Goal: Task Accomplishment & Management: Use online tool/utility

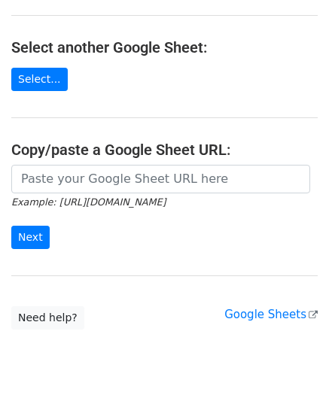
scroll to position [150, 0]
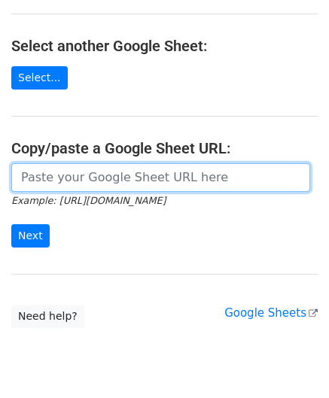
click at [75, 178] on input "url" at bounding box center [160, 177] width 299 height 29
paste input "[URL][DOMAIN_NAME]"
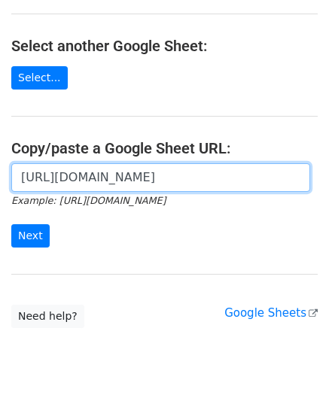
scroll to position [0, 320]
type input "[URL][DOMAIN_NAME]"
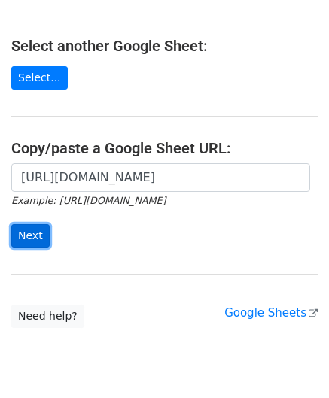
click at [30, 229] on input "Next" at bounding box center [30, 235] width 38 height 23
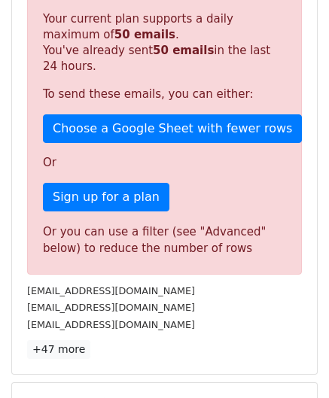
scroll to position [508, 0]
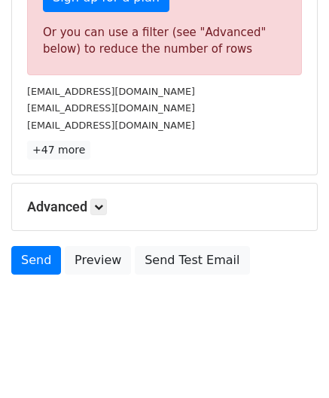
click at [110, 202] on h5 "Advanced" at bounding box center [164, 207] width 275 height 17
click at [103, 202] on icon at bounding box center [98, 206] width 9 height 9
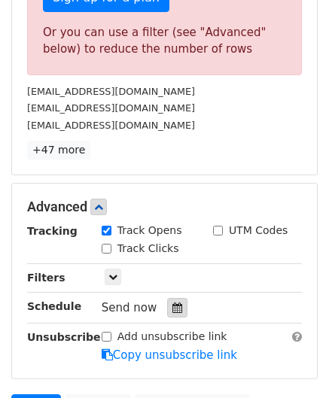
click at [172, 304] on icon at bounding box center [177, 307] width 10 height 11
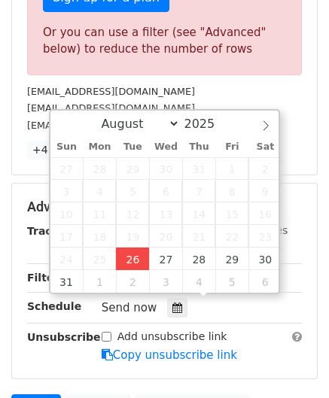
type input "[DATE] 12:00"
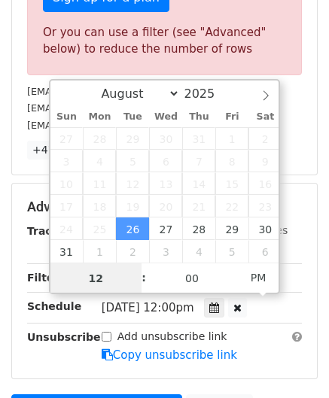
scroll to position [0, 0]
paste input "4"
type input "4"
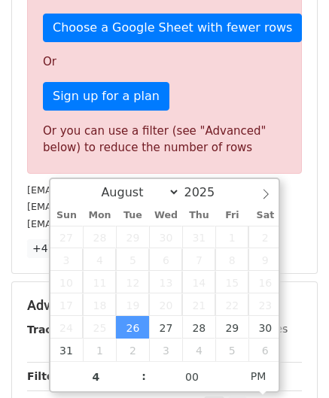
type input "[DATE] 16:00"
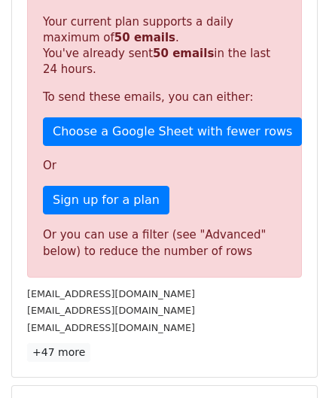
scroll to position [690, 0]
